Goal: Transaction & Acquisition: Purchase product/service

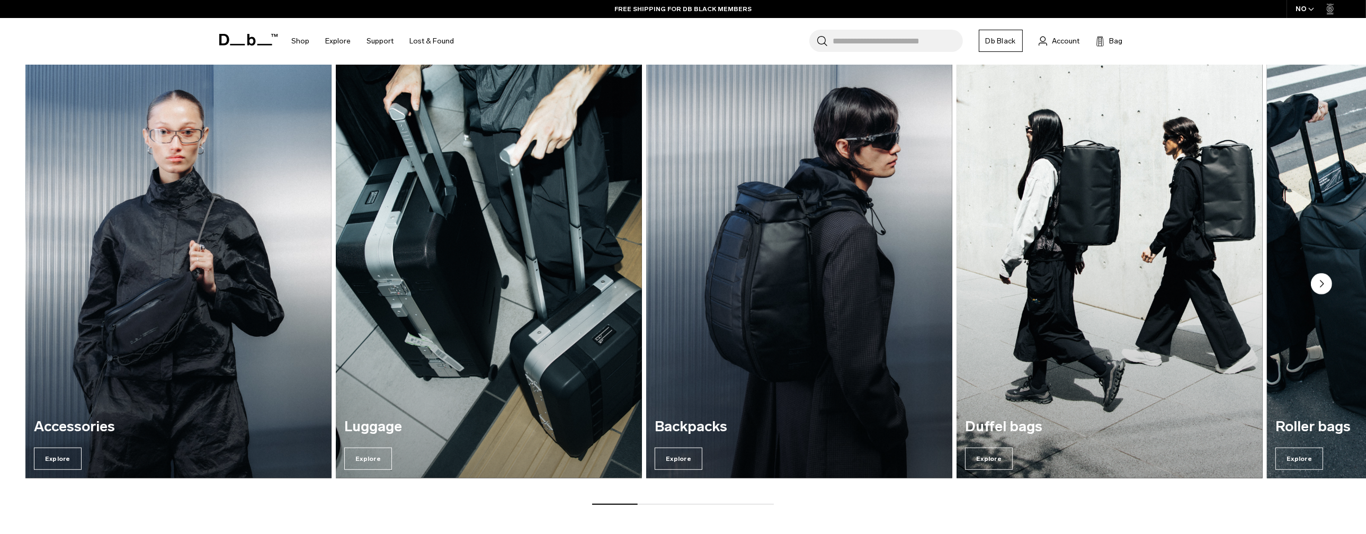
scroll to position [1324, 0]
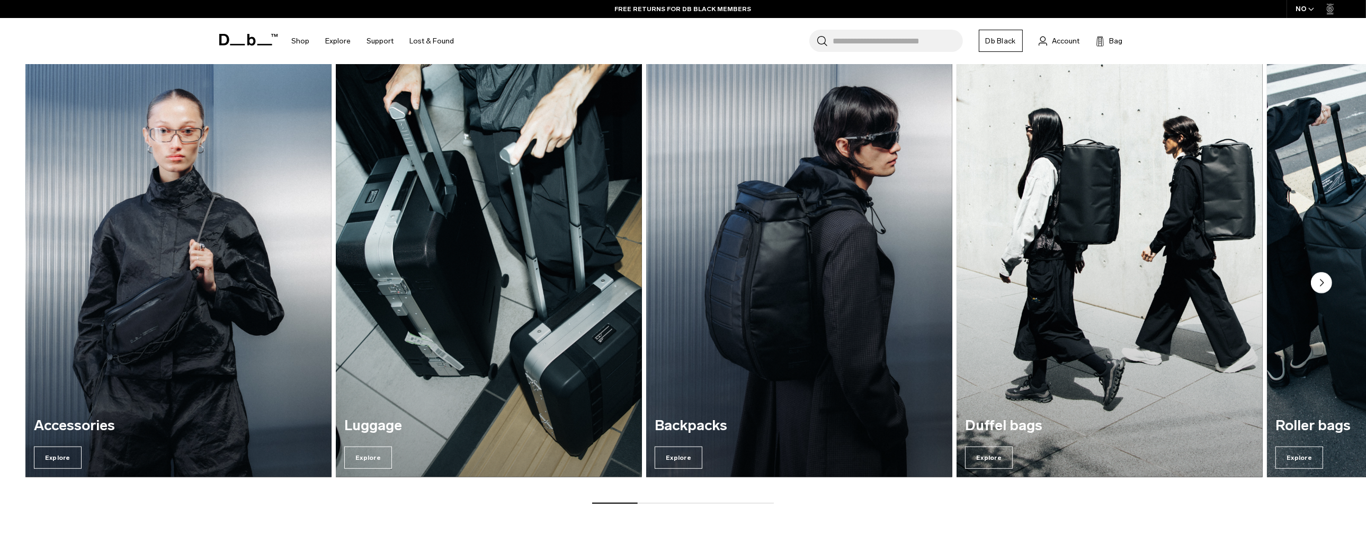
click at [1327, 280] on circle "Next slide" at bounding box center [1321, 282] width 21 height 21
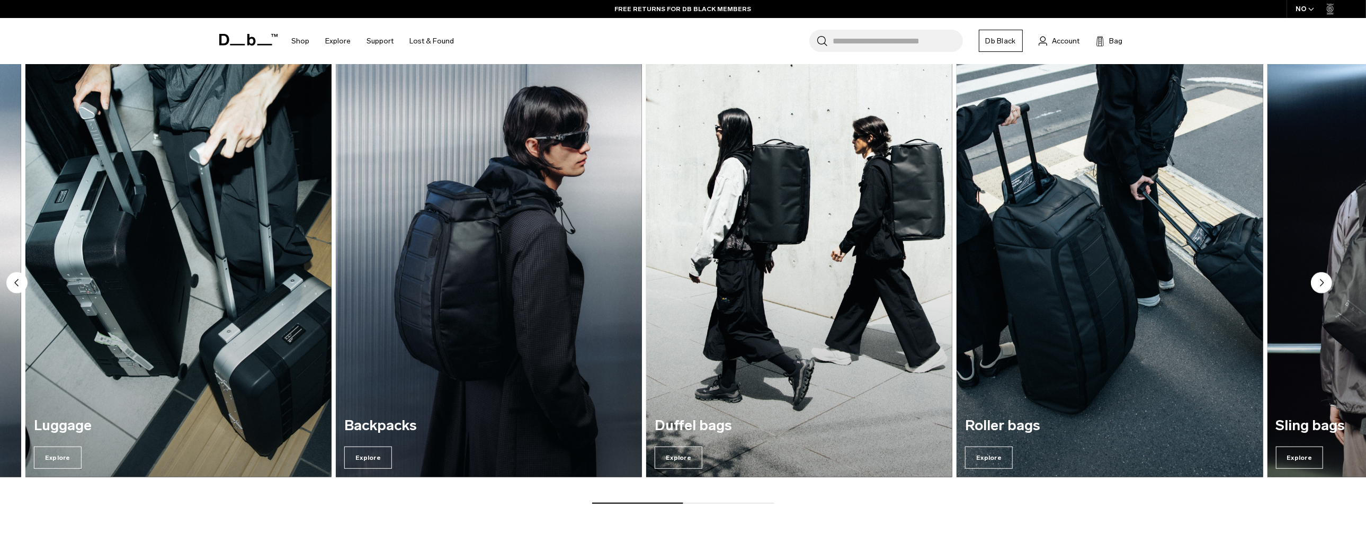
click at [1320, 283] on icon "Next slide" at bounding box center [1321, 282] width 3 height 6
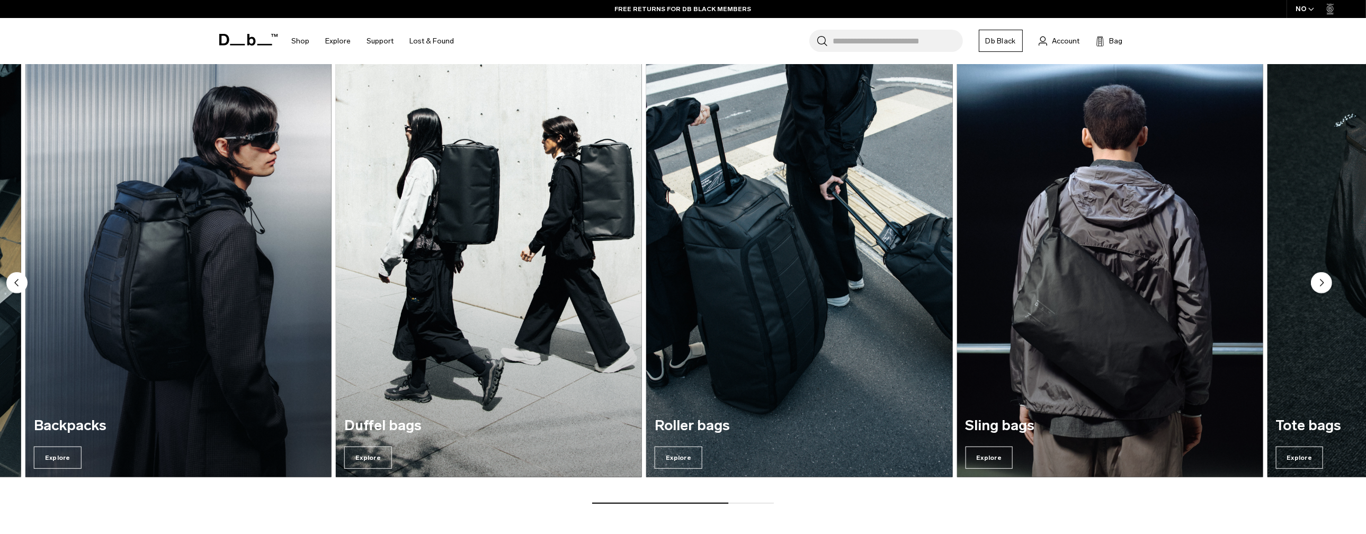
click at [1320, 283] on icon "Next slide" at bounding box center [1321, 282] width 3 height 6
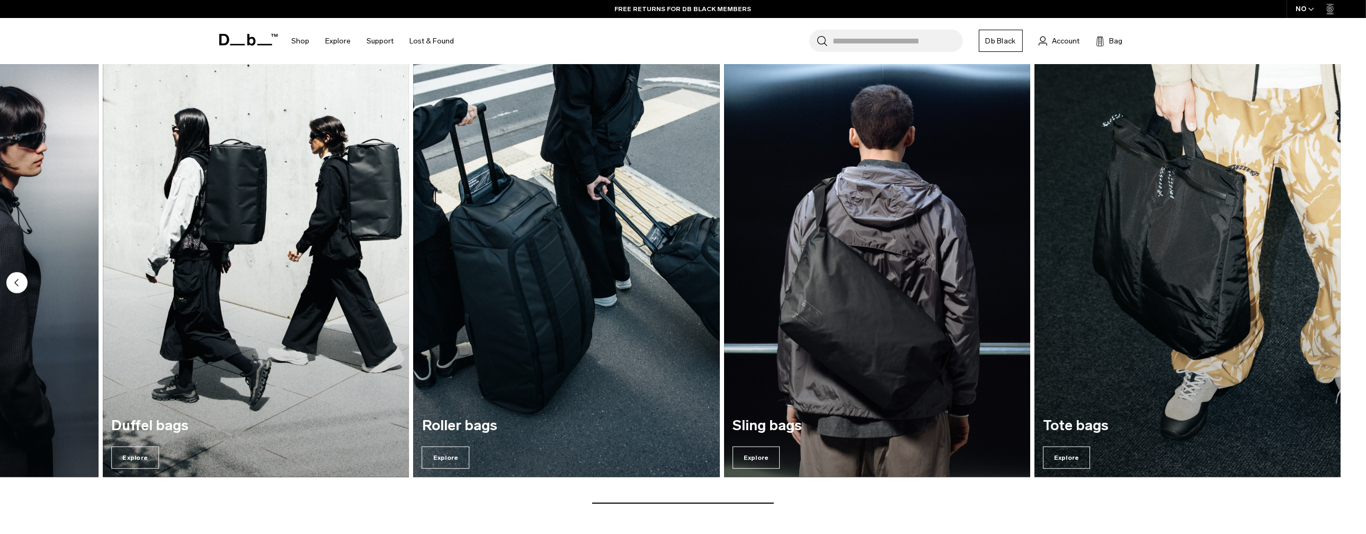
click at [19, 280] on circle "Previous slide" at bounding box center [16, 282] width 21 height 21
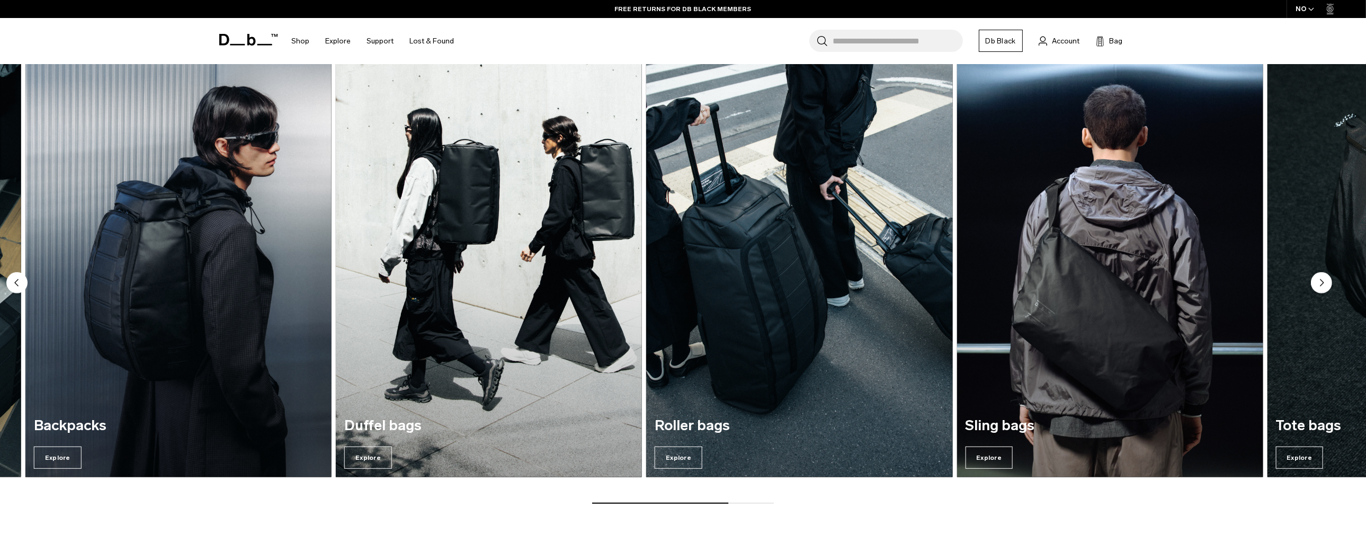
click at [19, 280] on circle "Previous slide" at bounding box center [16, 282] width 21 height 21
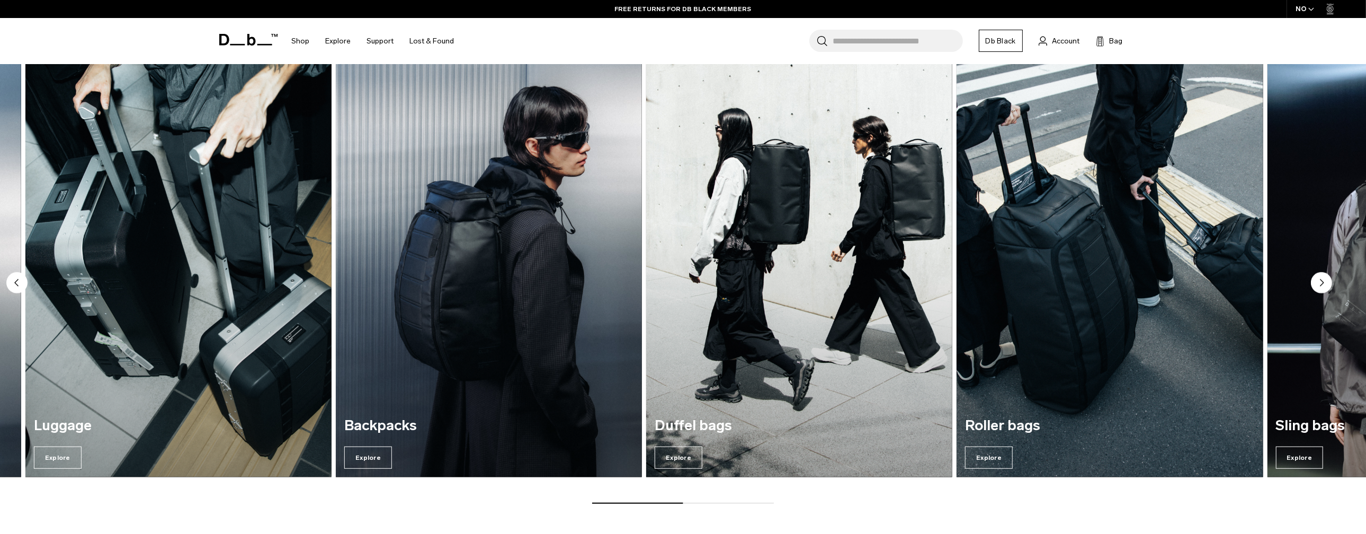
click at [19, 280] on circle "Previous slide" at bounding box center [16, 282] width 21 height 21
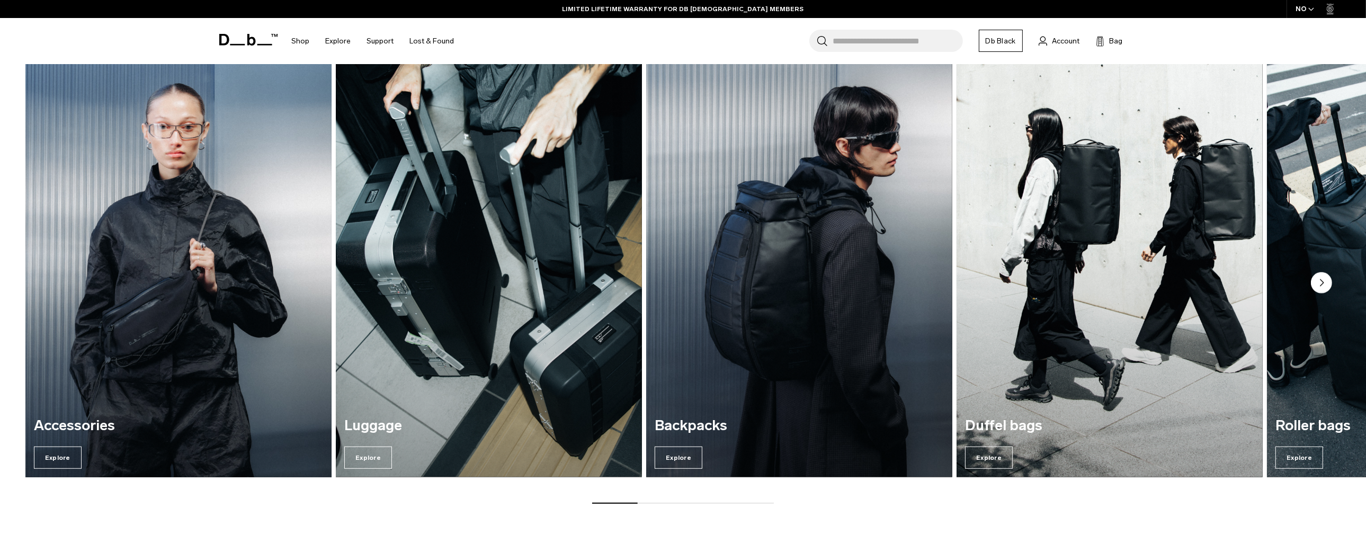
click at [155, 293] on img "1 / 7" at bounding box center [178, 271] width 315 height 426
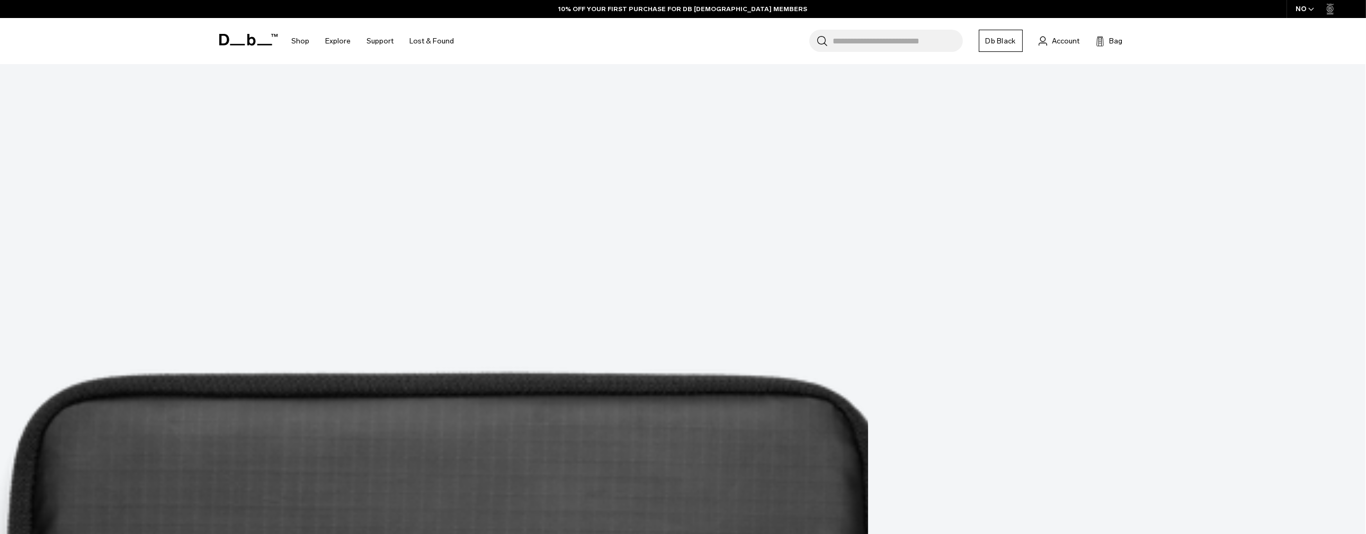
scroll to position [3089, 0]
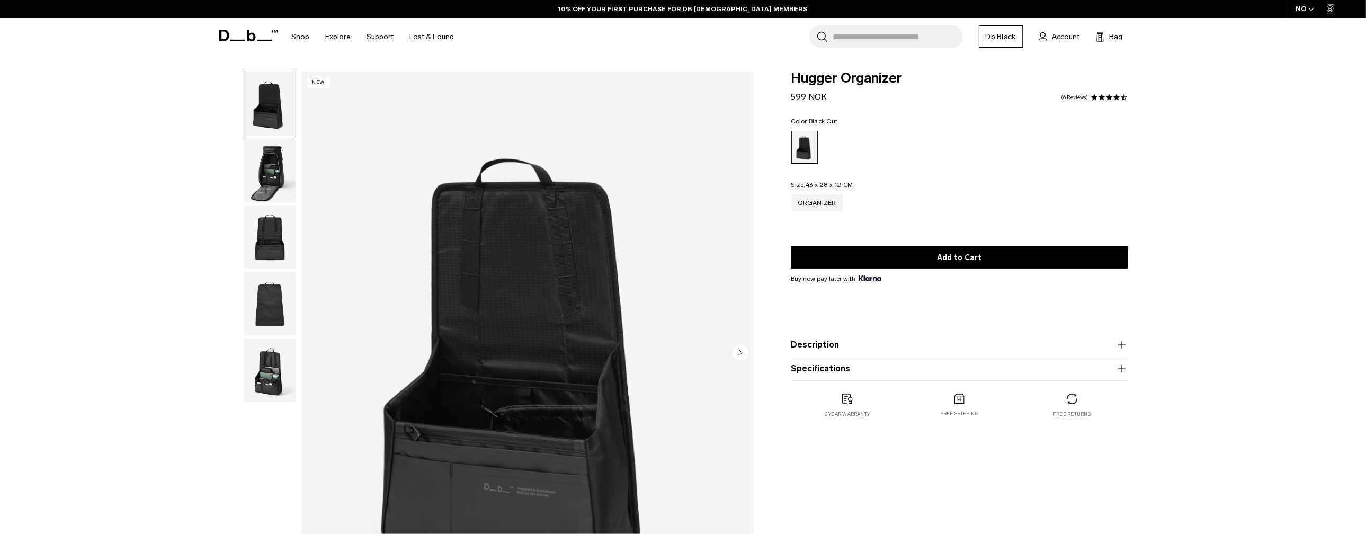
click at [281, 244] on img "button" at bounding box center [269, 237] width 51 height 64
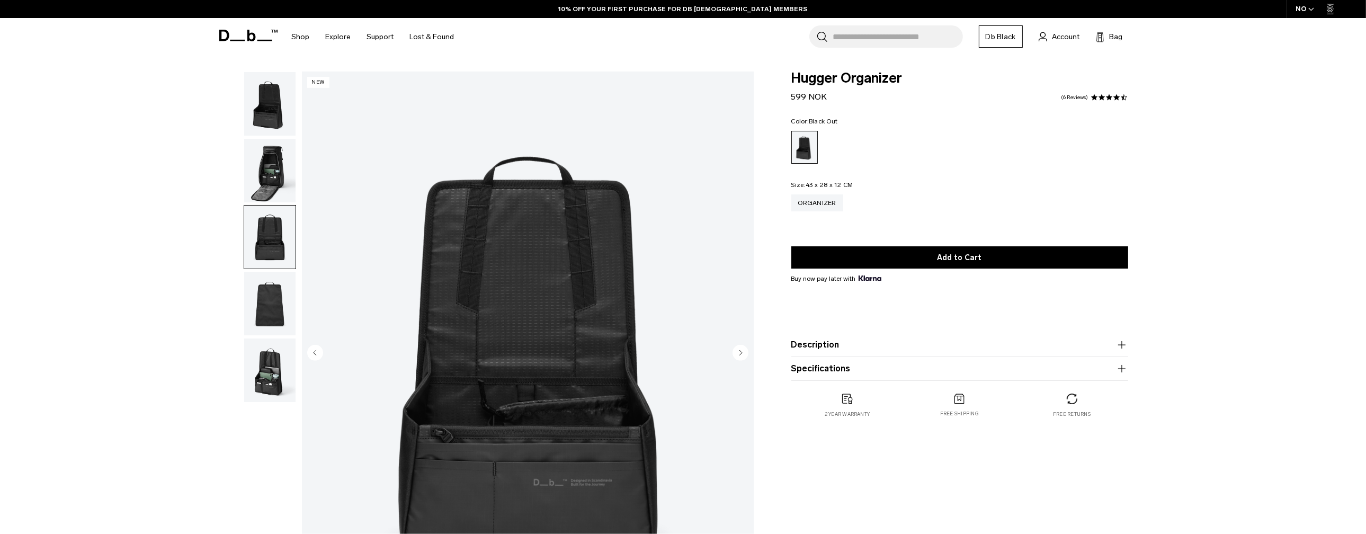
click at [266, 297] on img "button" at bounding box center [269, 304] width 51 height 64
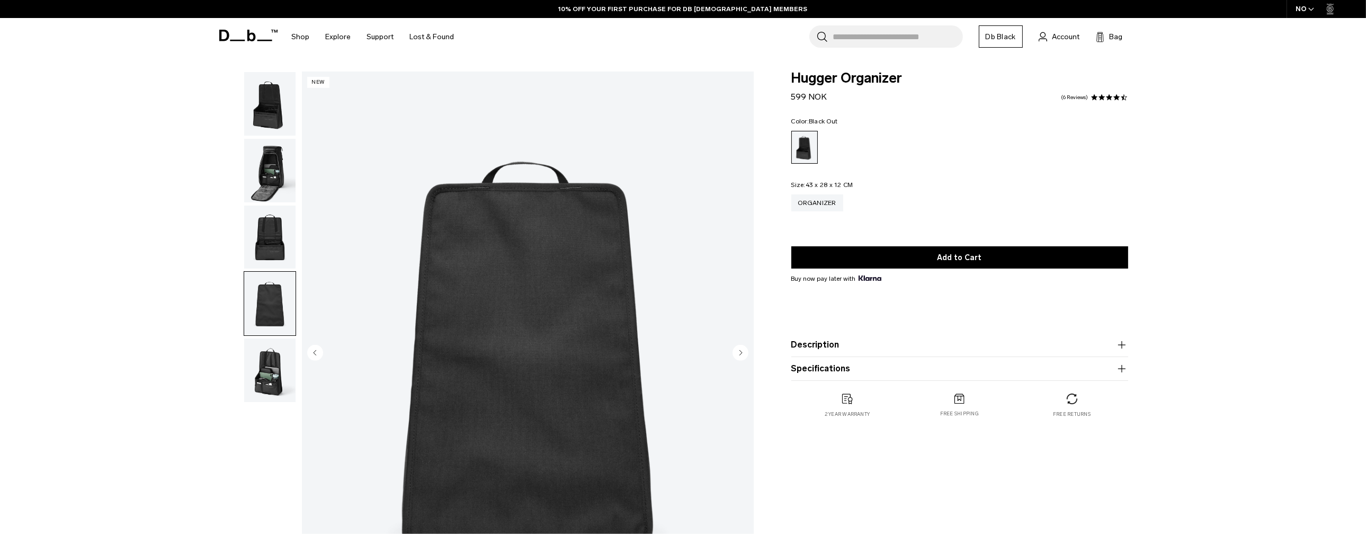
click at [279, 357] on img "button" at bounding box center [269, 370] width 51 height 64
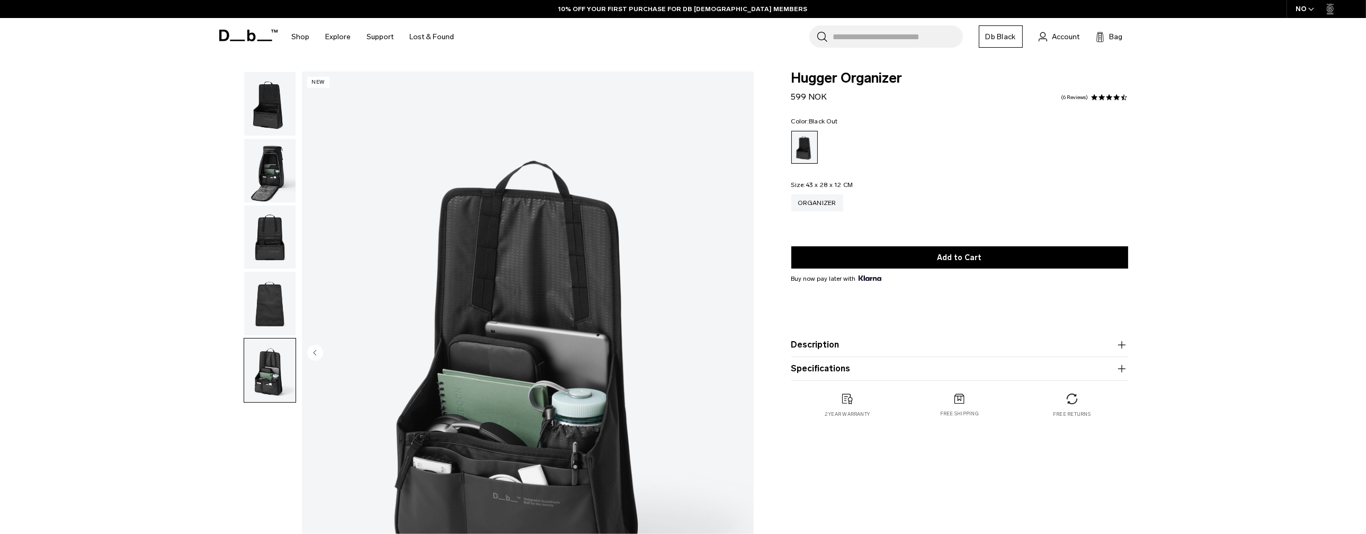
click at [274, 166] on img "button" at bounding box center [269, 171] width 51 height 64
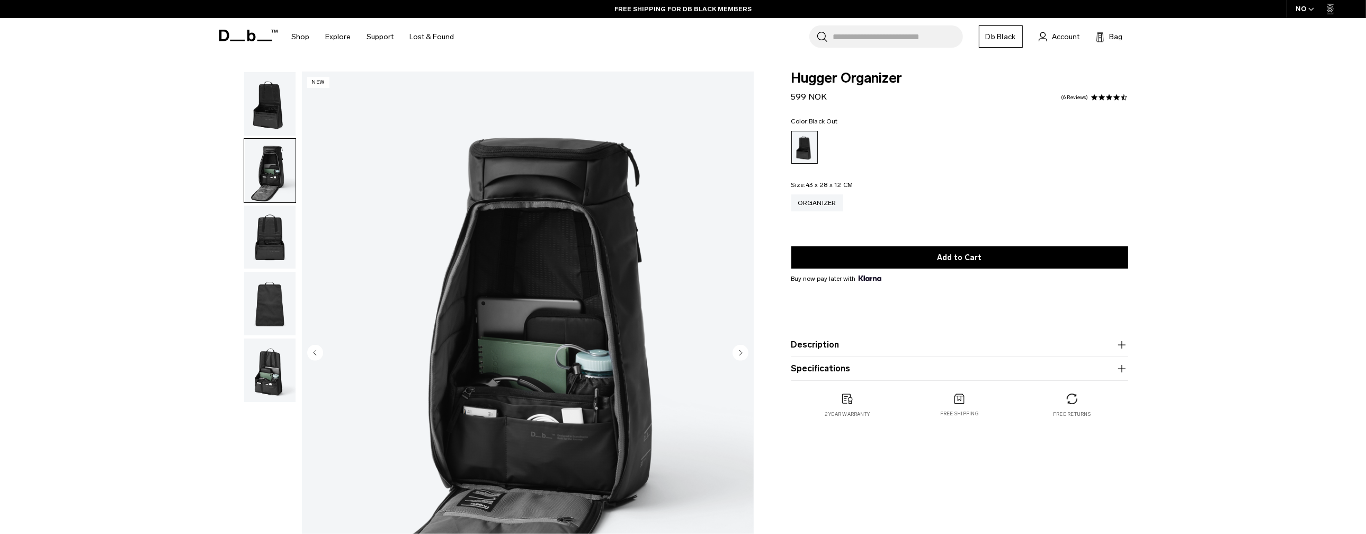
click at [274, 119] on img "button" at bounding box center [269, 104] width 51 height 64
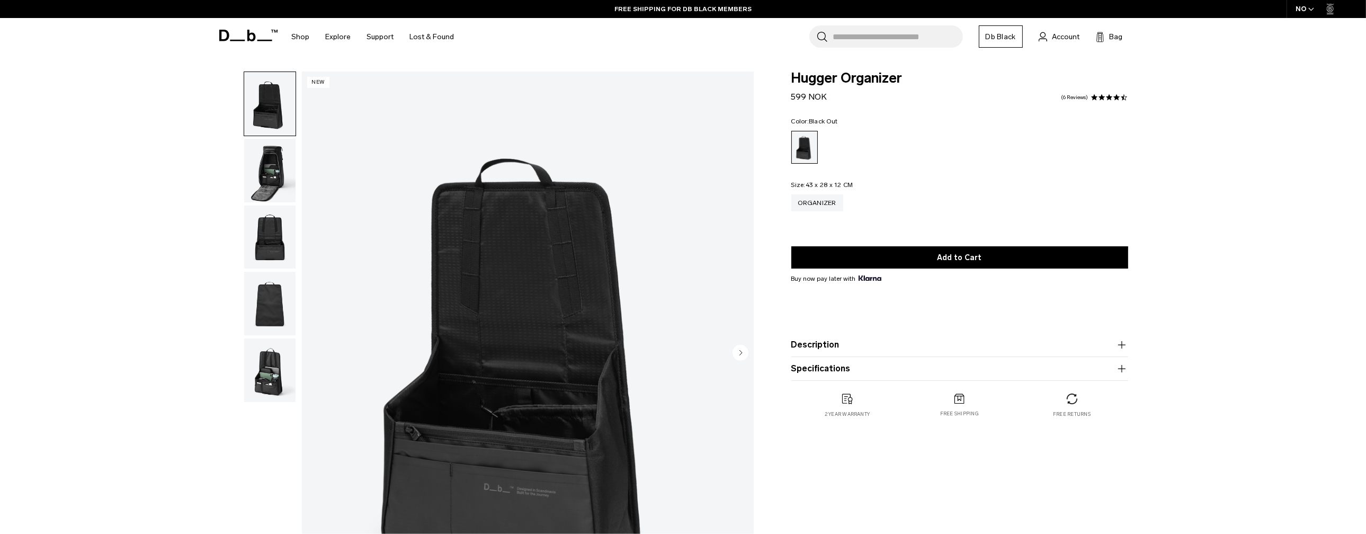
click at [265, 371] on img "button" at bounding box center [269, 370] width 51 height 64
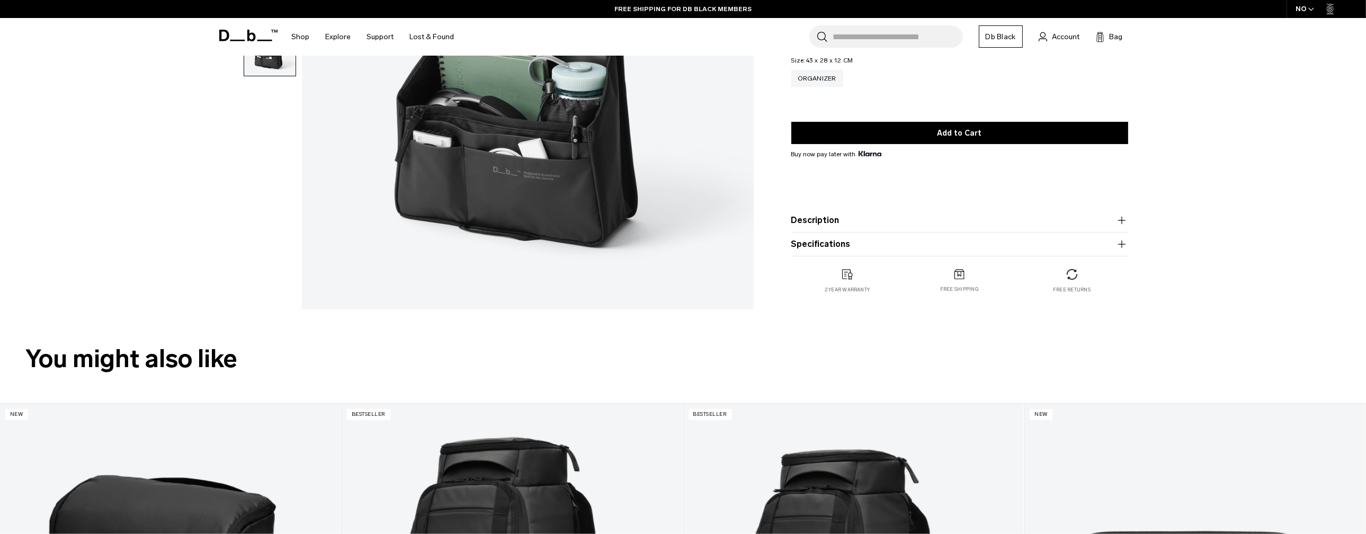
scroll to position [353, 0]
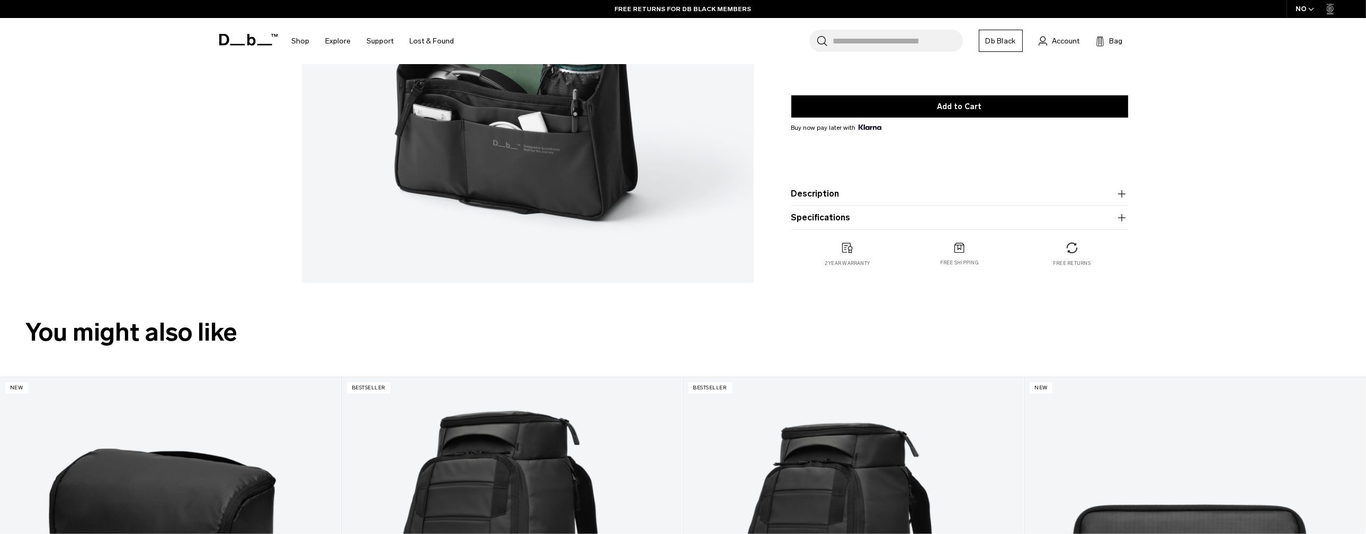
click at [862, 198] on button "Description" at bounding box center [959, 193] width 337 height 13
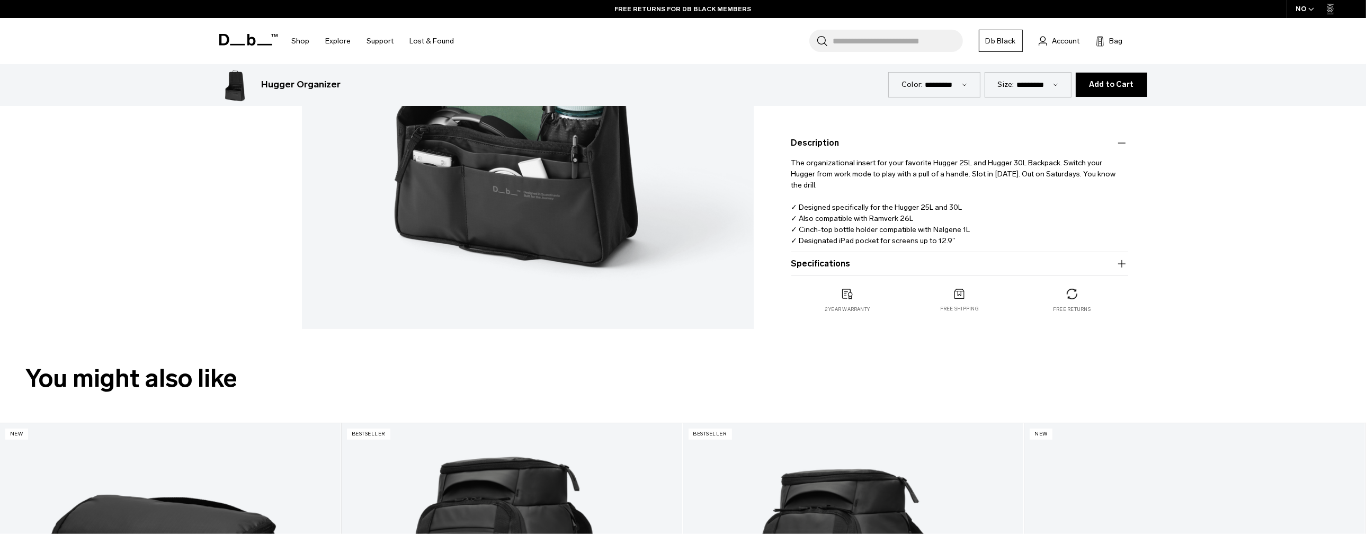
scroll to position [265, 0]
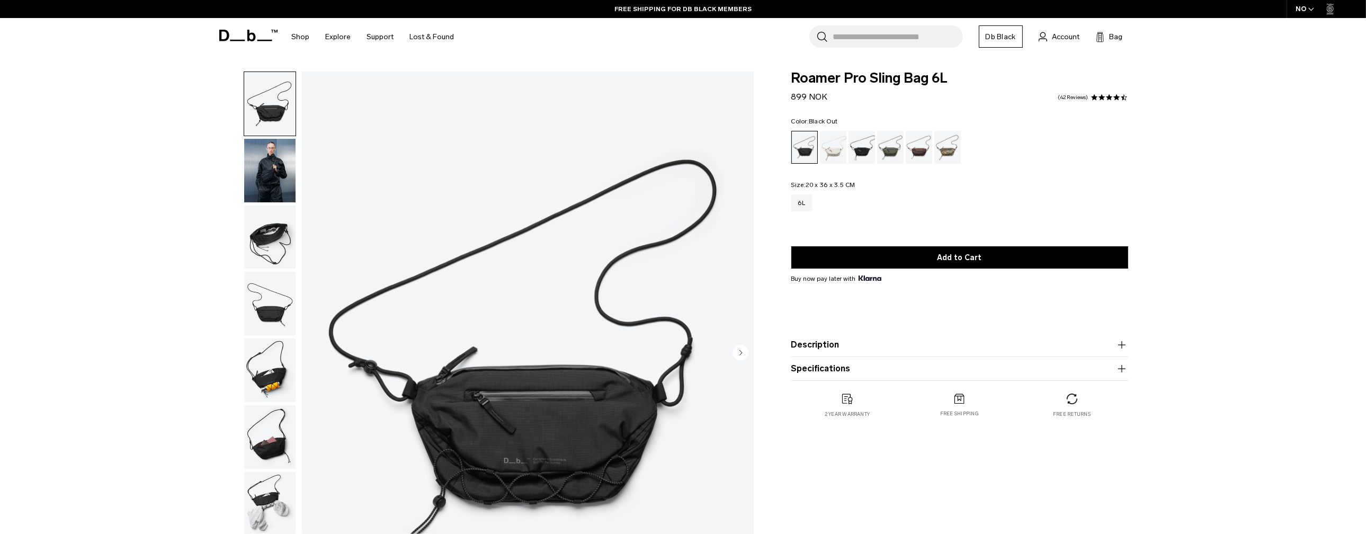
click at [276, 163] on img "button" at bounding box center [269, 171] width 51 height 64
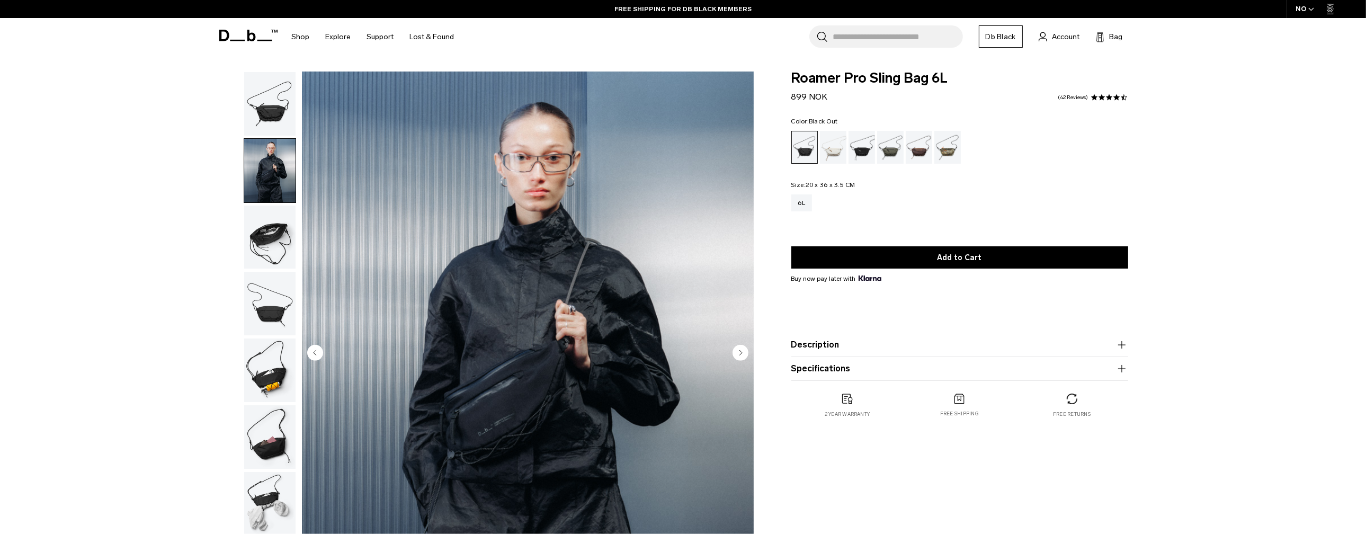
click at [268, 236] on img "button" at bounding box center [269, 237] width 51 height 64
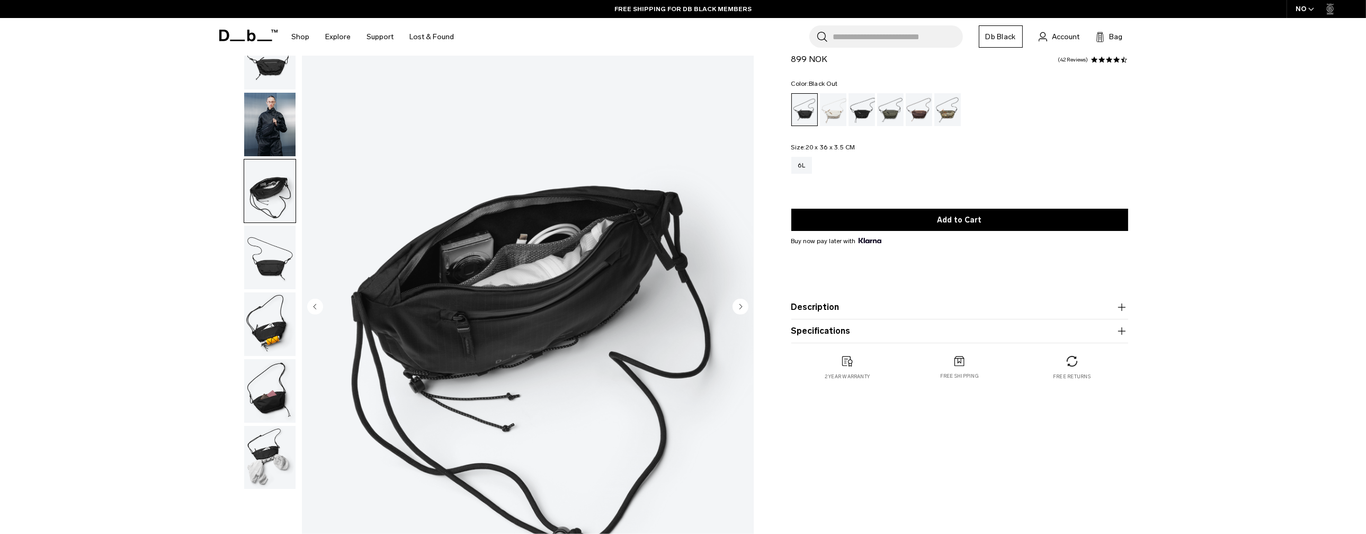
scroll to position [88, 0]
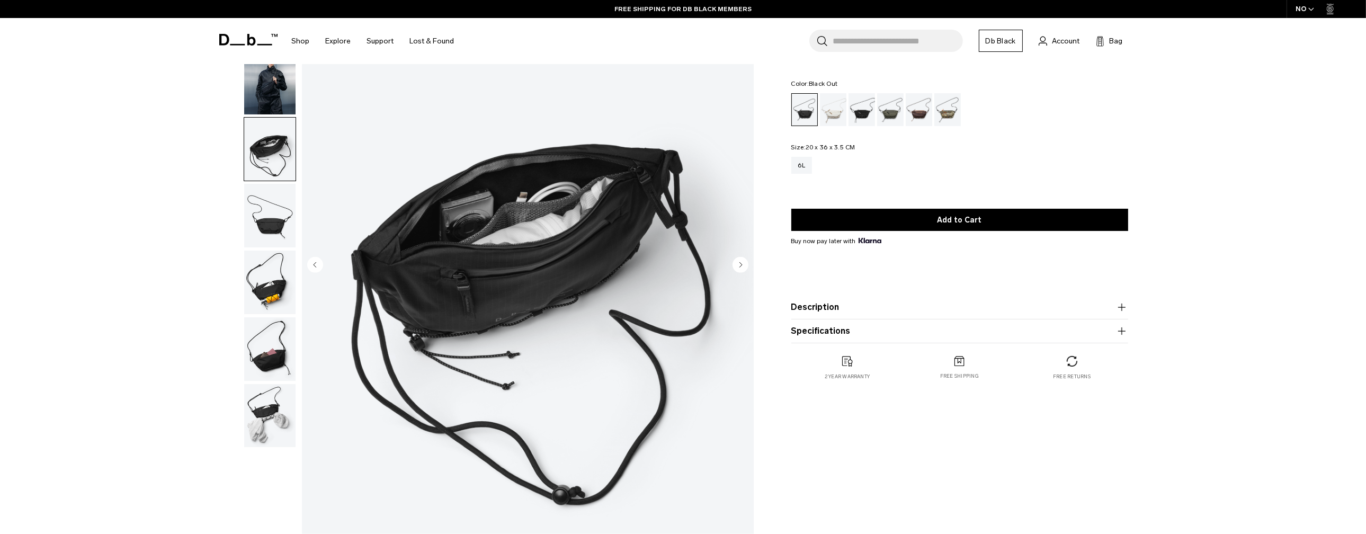
click at [268, 209] on img "button" at bounding box center [269, 216] width 51 height 64
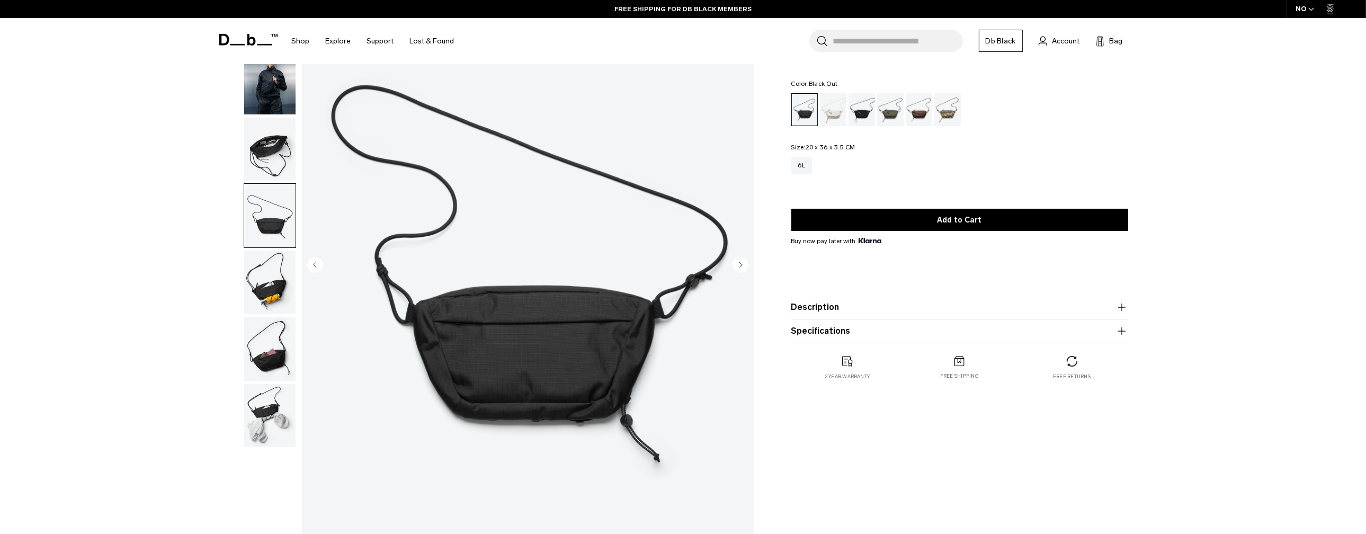
click at [264, 280] on img "button" at bounding box center [269, 282] width 51 height 64
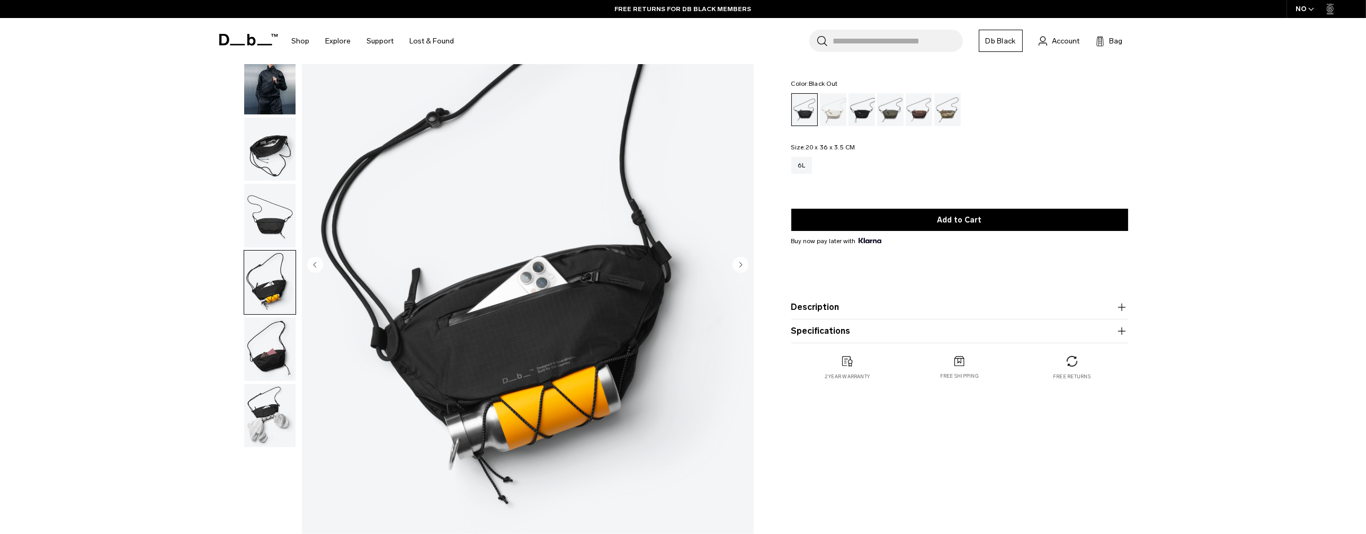
click at [268, 290] on img "button" at bounding box center [269, 282] width 51 height 64
click at [280, 335] on img "button" at bounding box center [269, 349] width 51 height 64
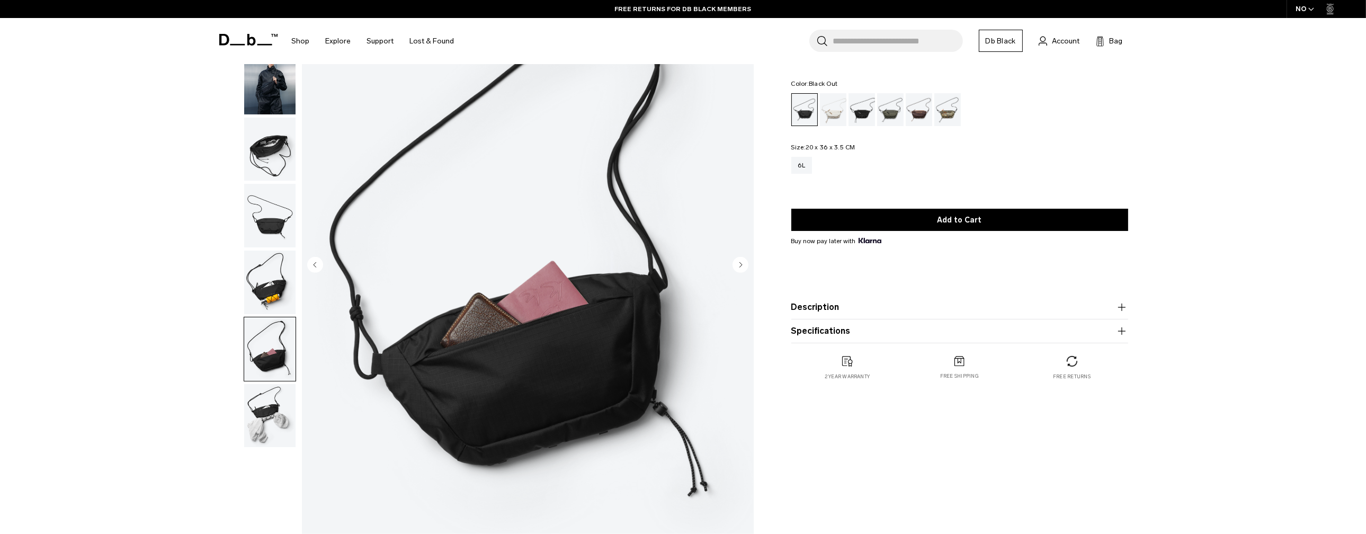
click at [276, 129] on img "button" at bounding box center [269, 150] width 51 height 64
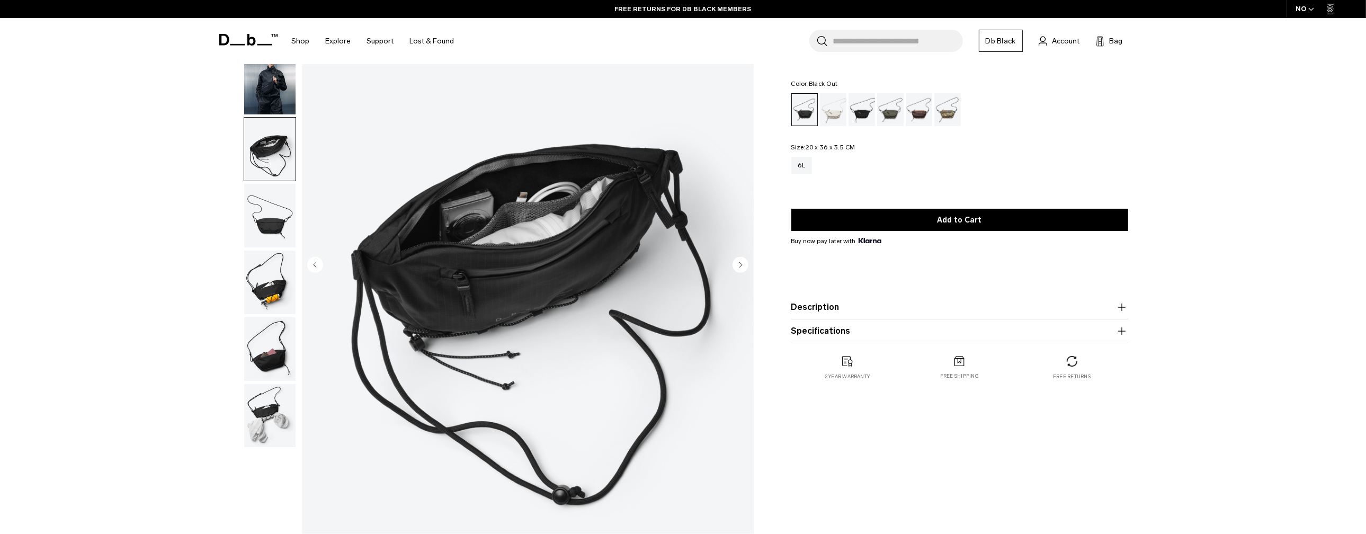
click at [273, 80] on img "button" at bounding box center [269, 83] width 51 height 64
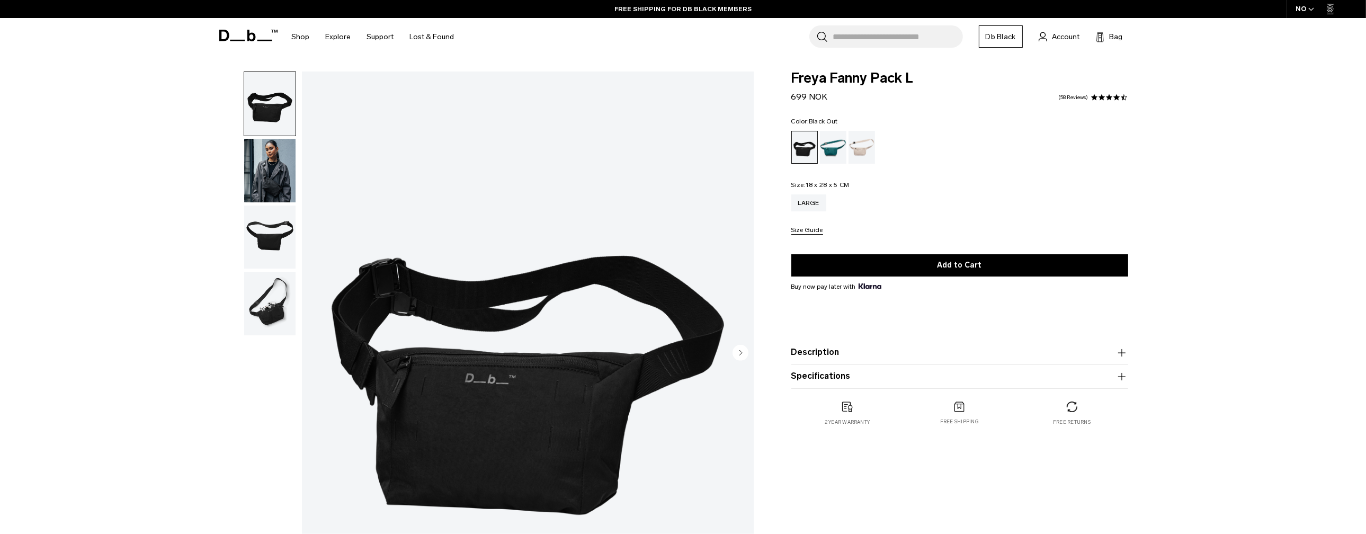
click at [275, 180] on img "button" at bounding box center [269, 171] width 51 height 64
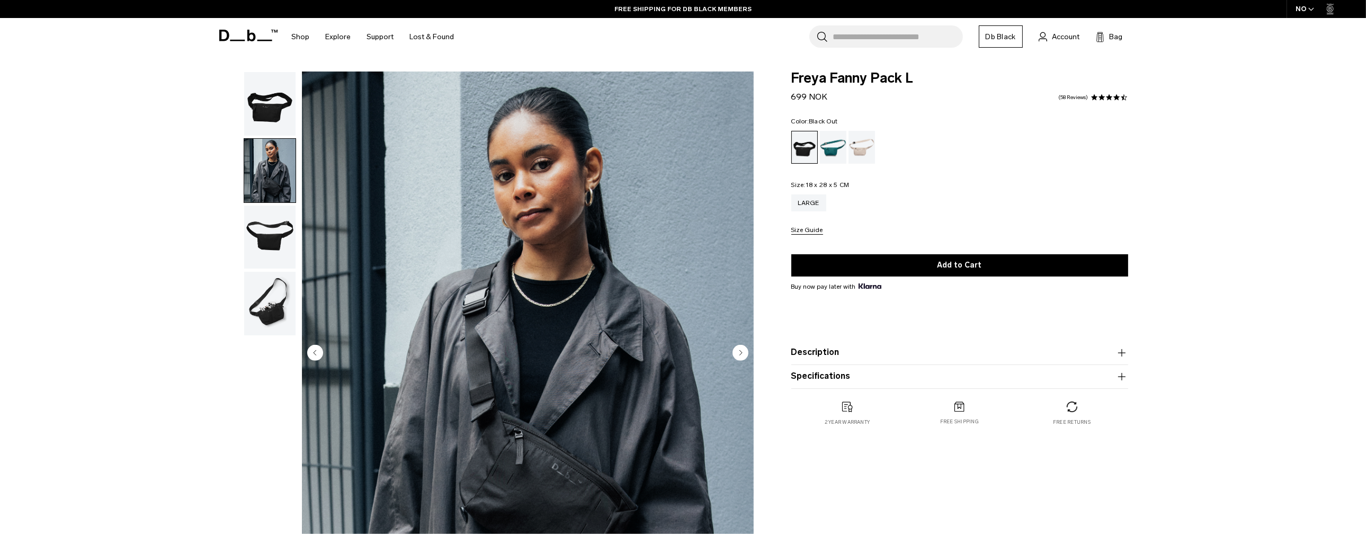
click at [280, 254] on img "button" at bounding box center [269, 237] width 51 height 64
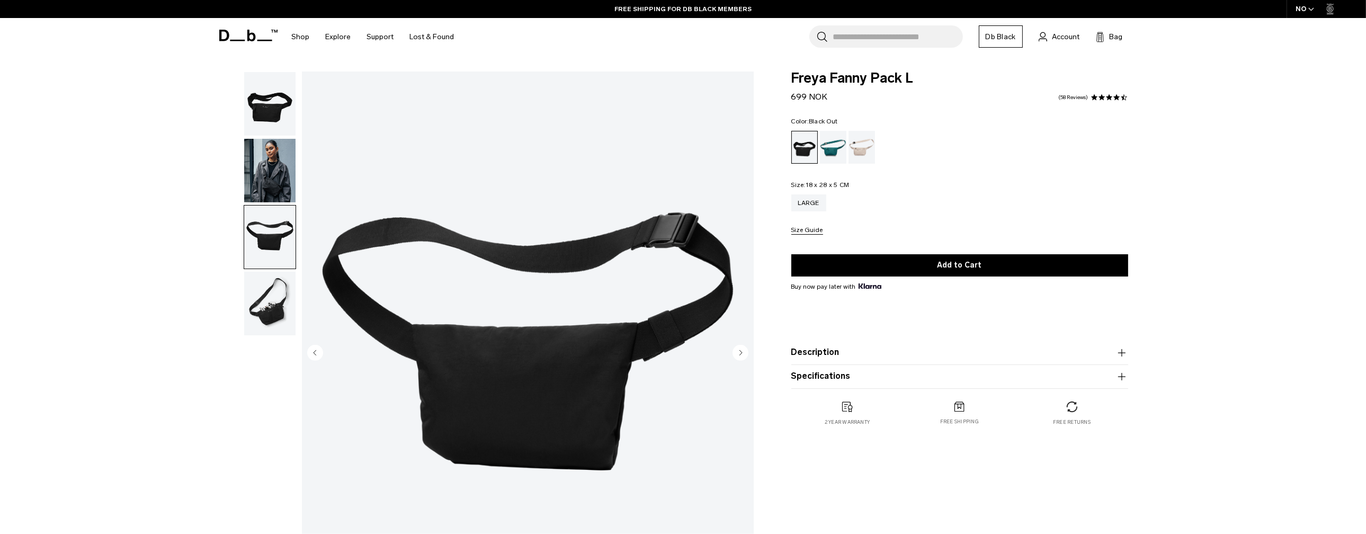
click at [276, 295] on img "button" at bounding box center [269, 304] width 51 height 64
